Goal: Transaction & Acquisition: Purchase product/service

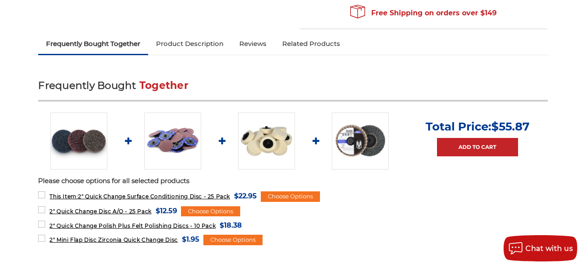
scroll to position [350, 0]
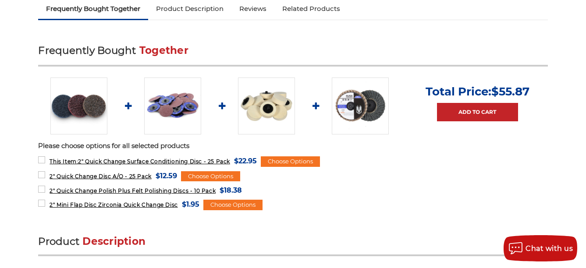
click at [266, 104] on img at bounding box center [266, 106] width 57 height 57
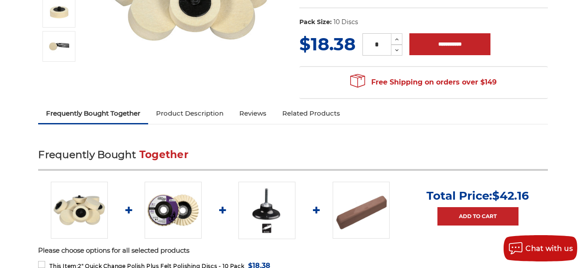
scroll to position [219, 0]
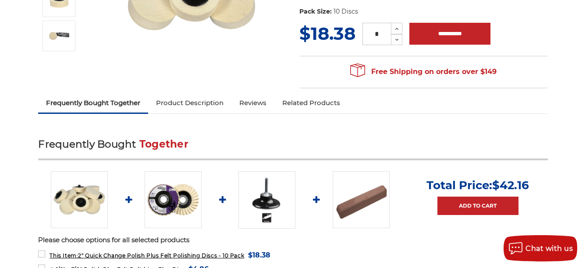
click at [215, 99] on link "Product Description" at bounding box center [189, 102] width 83 height 19
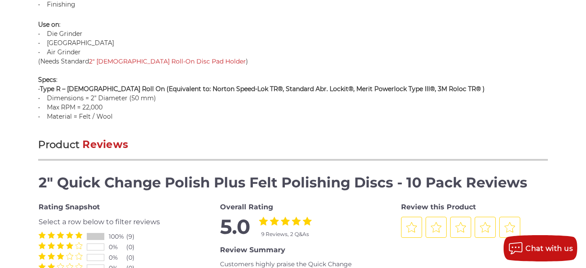
scroll to position [843, 0]
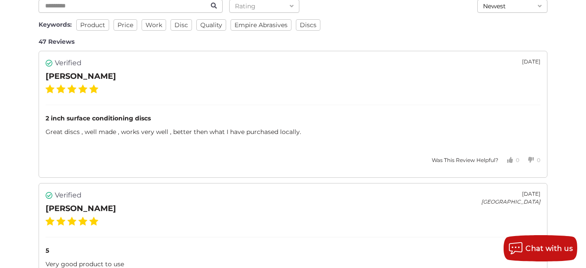
scroll to position [1094, 0]
